Goal: Task Accomplishment & Management: Complete application form

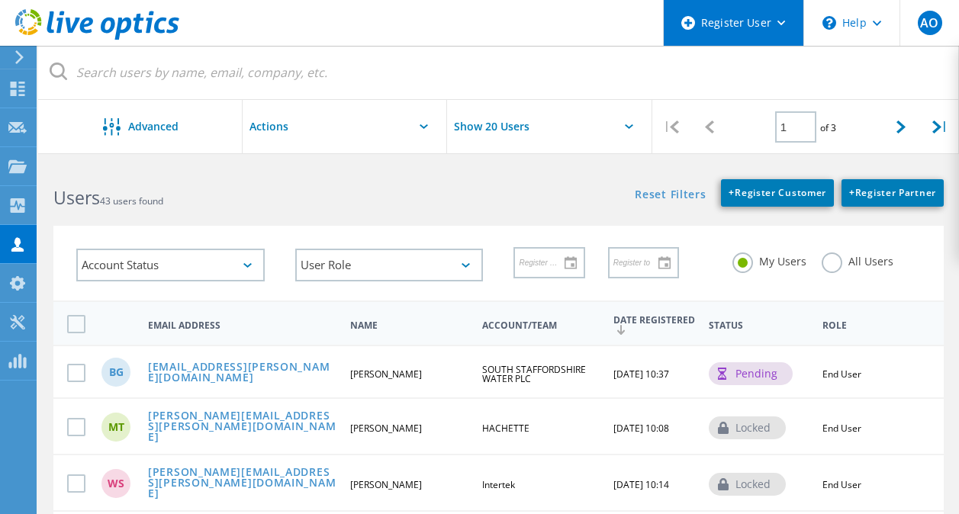
click at [790, 39] on div "Register User" at bounding box center [734, 23] width 140 height 46
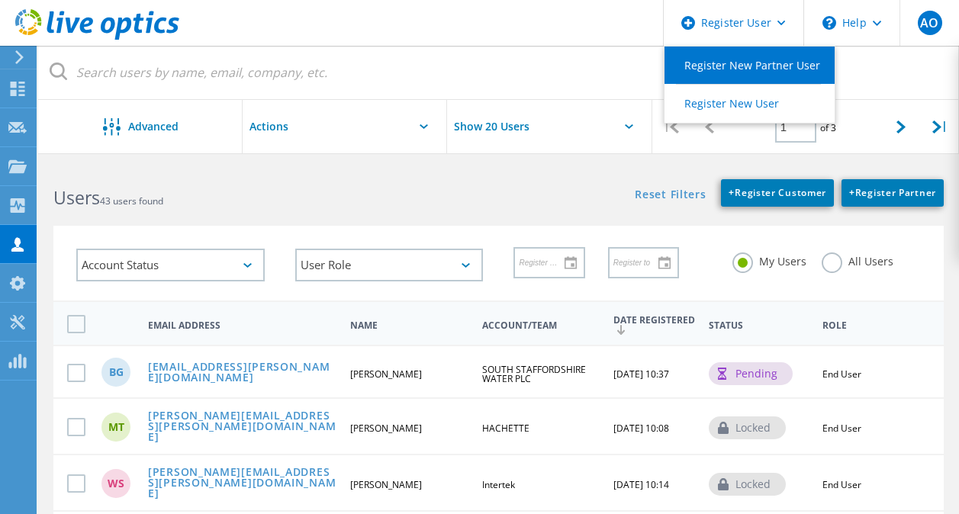
click at [782, 60] on link "Register New Partner User" at bounding box center [750, 65] width 170 height 37
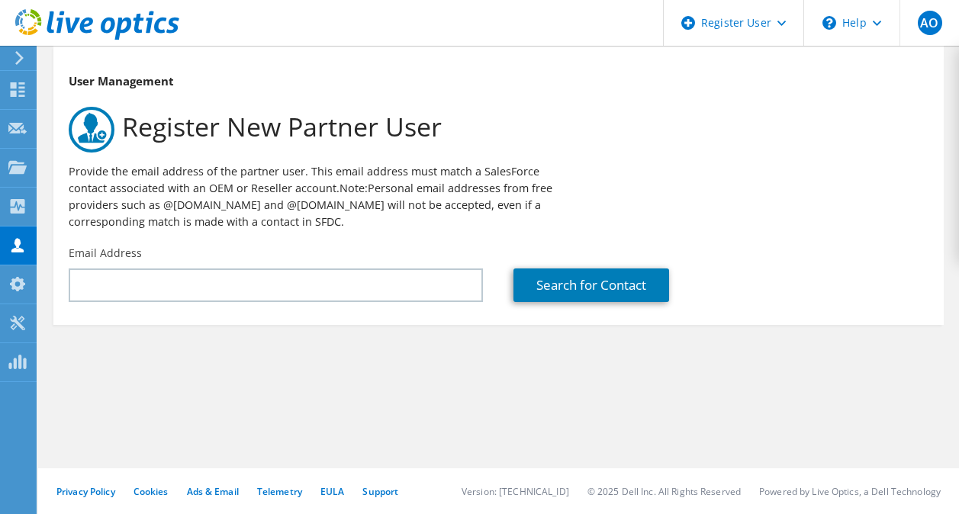
click at [293, 311] on section "User Management Register New Partner User Provide the email address of the part…" at bounding box center [498, 185] width 890 height 279
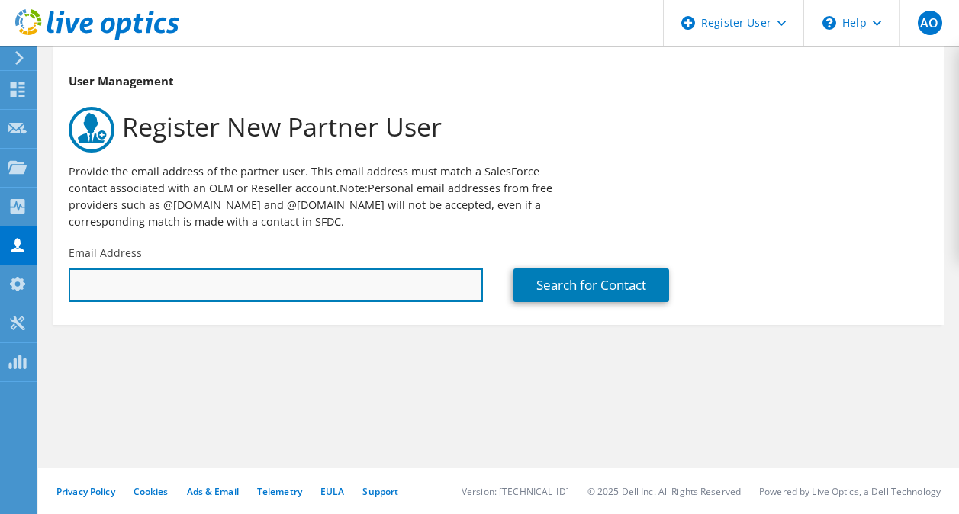
click at [288, 287] on input "text" at bounding box center [276, 286] width 414 height 34
paste input "[PERSON_NAME][EMAIL_ADDRESS][PERSON_NAME][DOMAIN_NAME]"
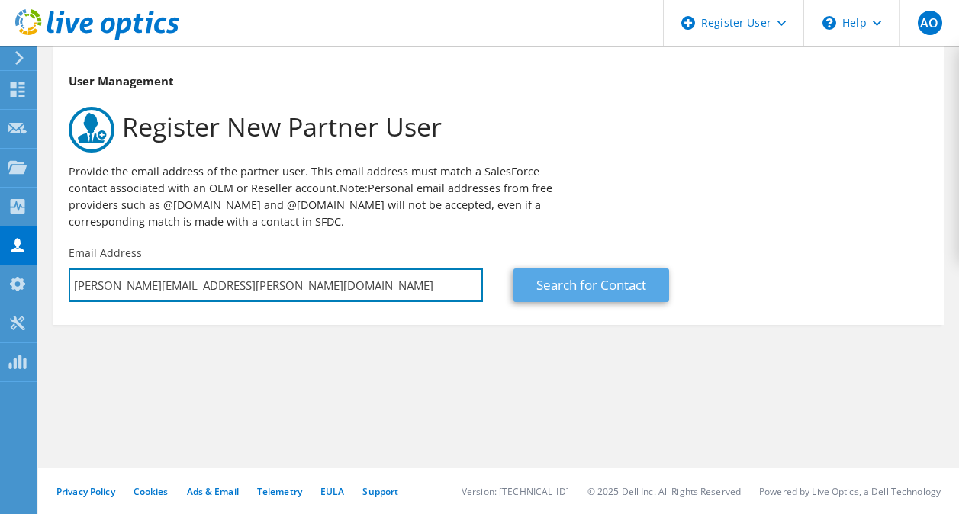
type input "[PERSON_NAME][EMAIL_ADDRESS][PERSON_NAME][DOMAIN_NAME]"
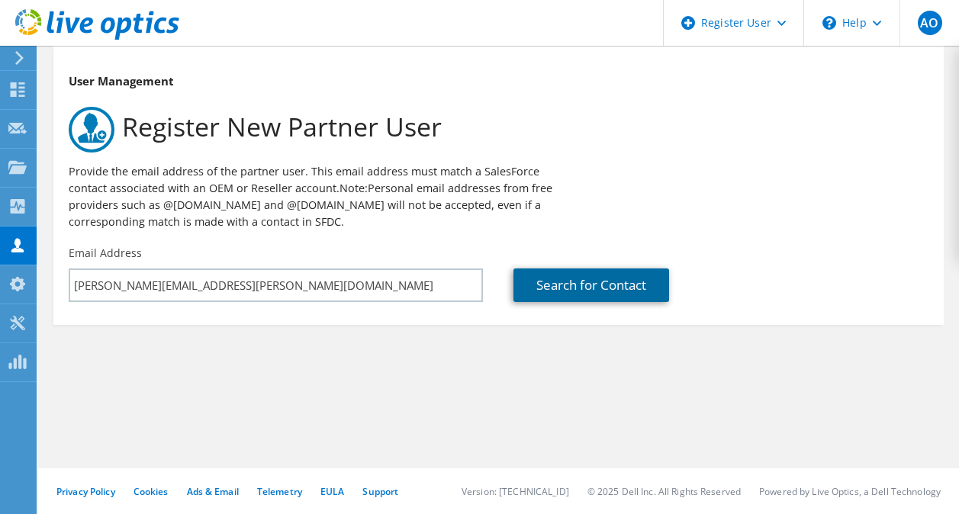
click at [567, 276] on link "Search for Contact" at bounding box center [591, 286] width 156 height 34
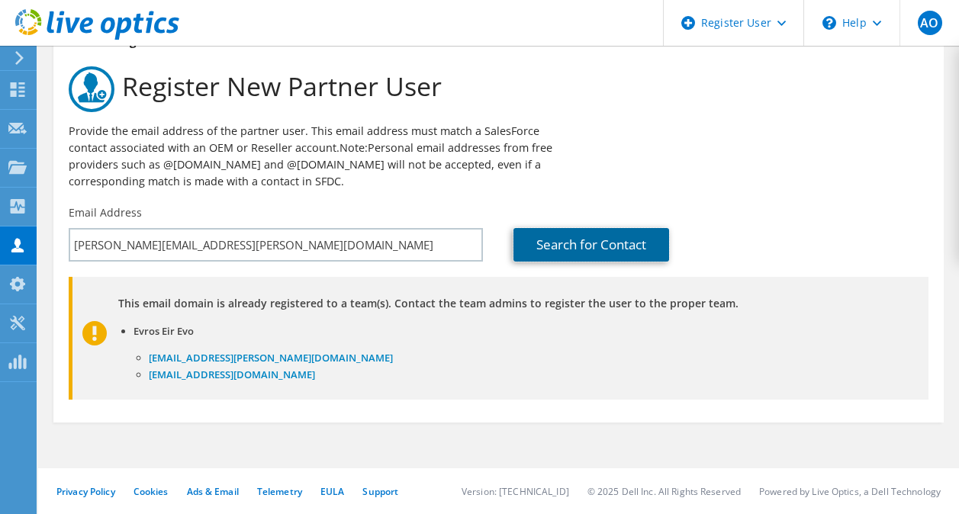
scroll to position [40, 0]
click at [21, 57] on use at bounding box center [19, 58] width 8 height 14
